Goal: Communication & Community: Participate in discussion

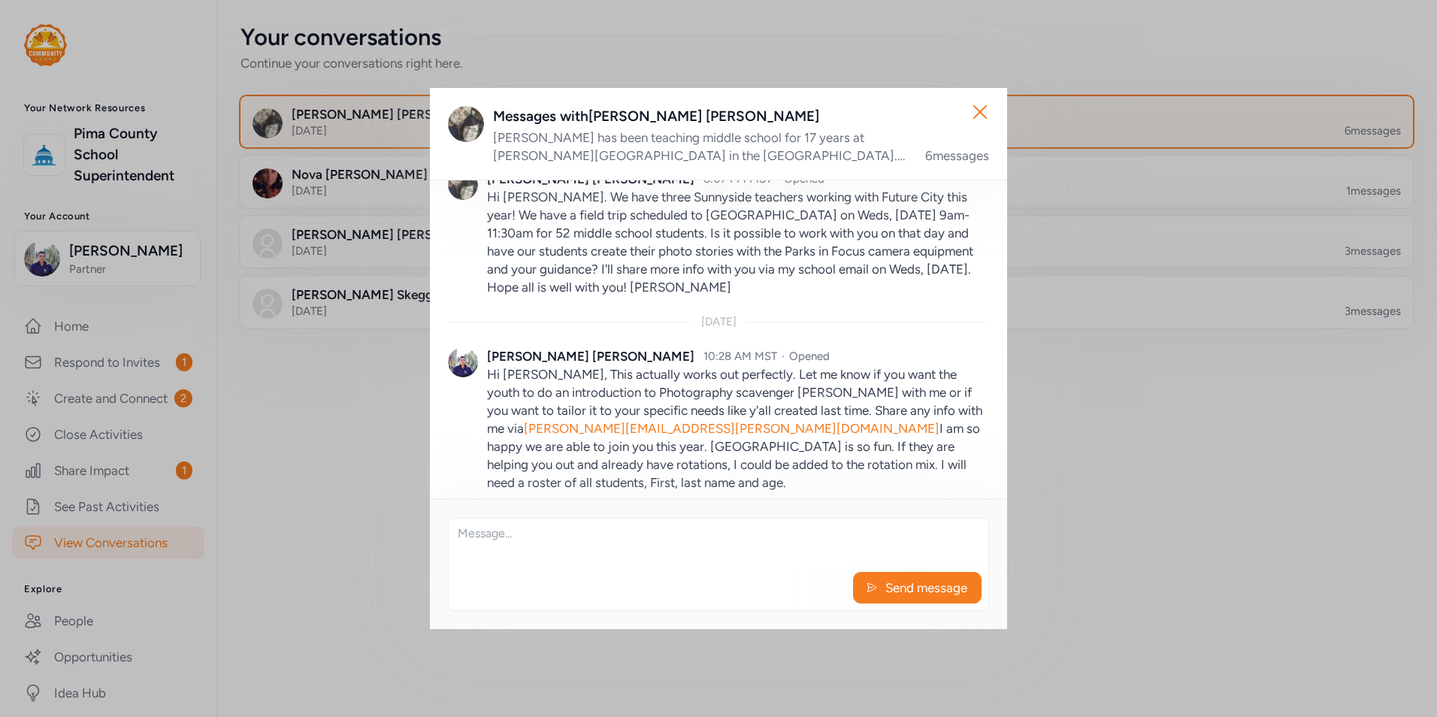
scroll to position [892, 0]
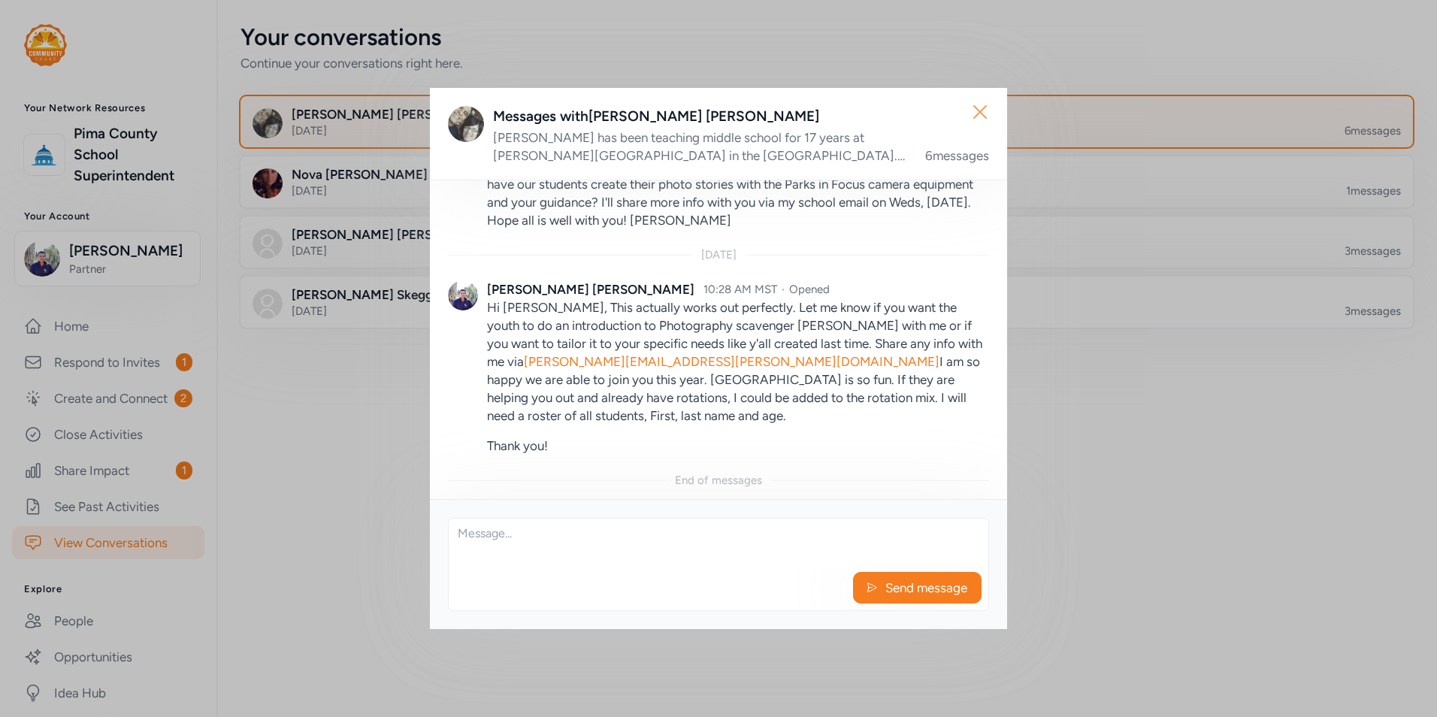
click at [980, 111] on icon "button" at bounding box center [980, 112] width 12 height 12
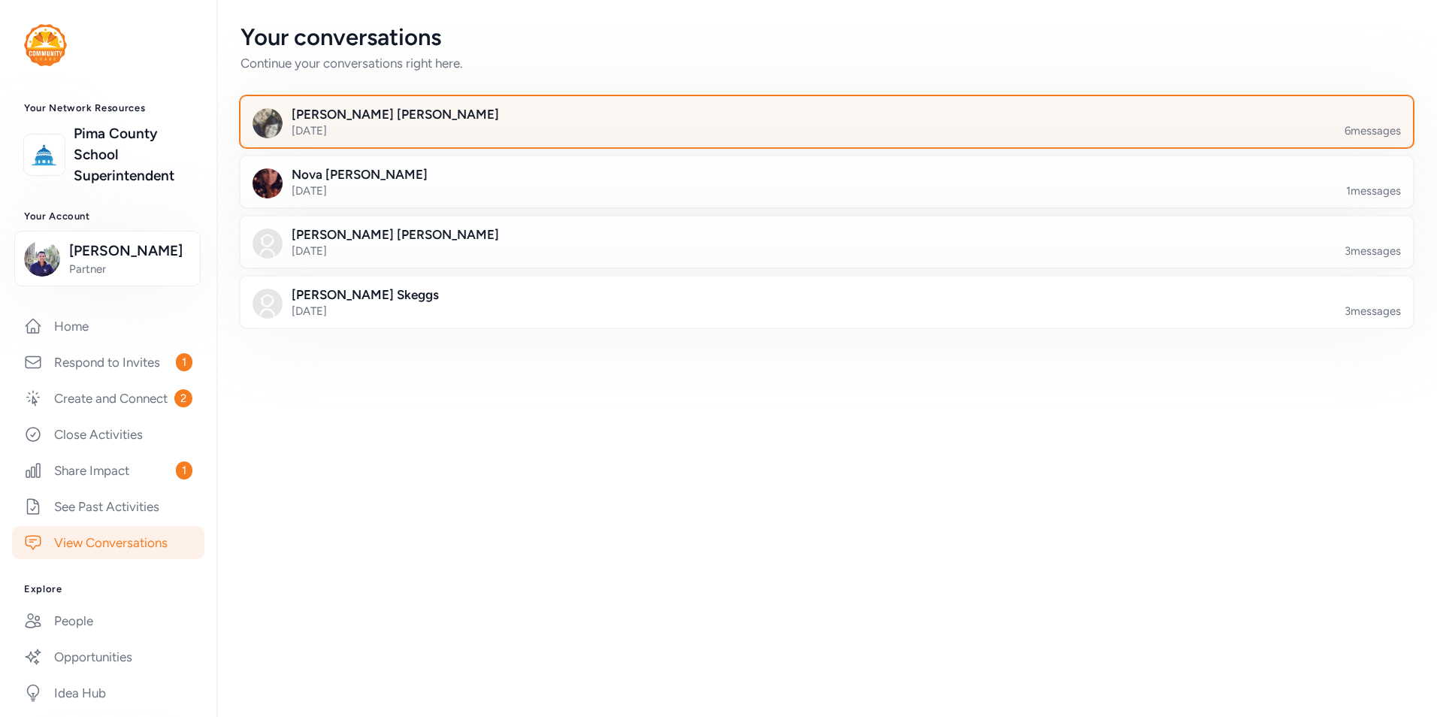
click at [578, 525] on div "Your conversations Continue your conversations right here. [PERSON_NAME] [DATE]…" at bounding box center [826, 358] width 1221 height 717
